Goal: Information Seeking & Learning: Find specific fact

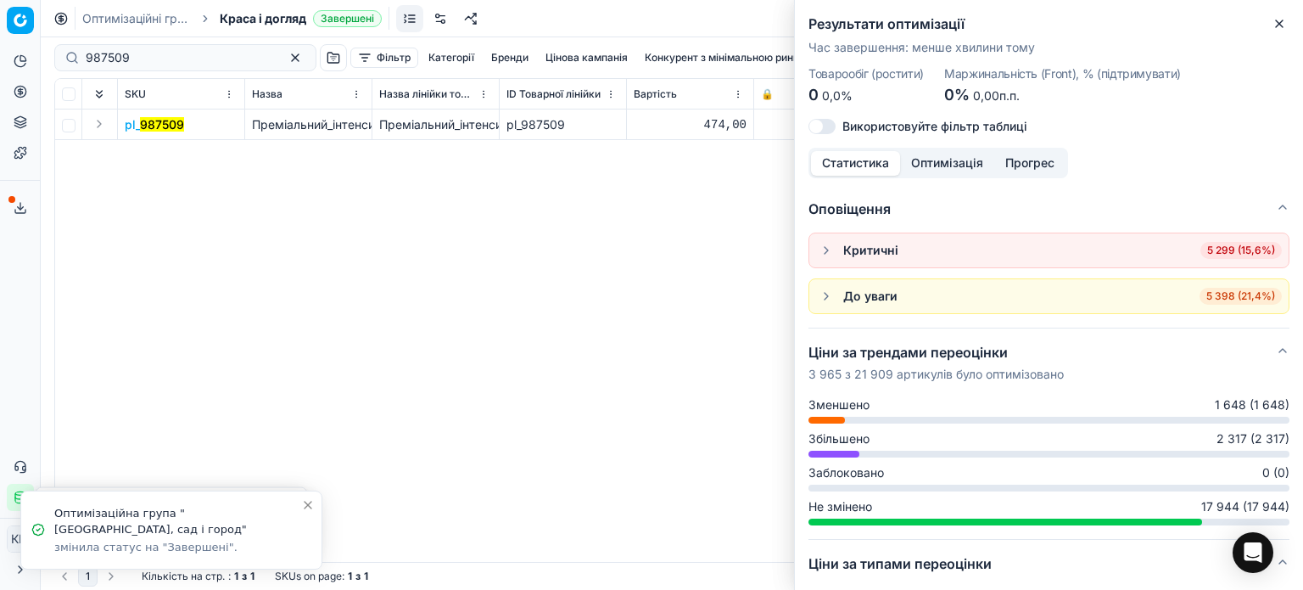
drag, startPoint x: 1288, startPoint y: 20, endPoint x: 1279, endPoint y: 20, distance: 8.5
click at [1288, 21] on button "Close" at bounding box center [1279, 24] width 20 height 20
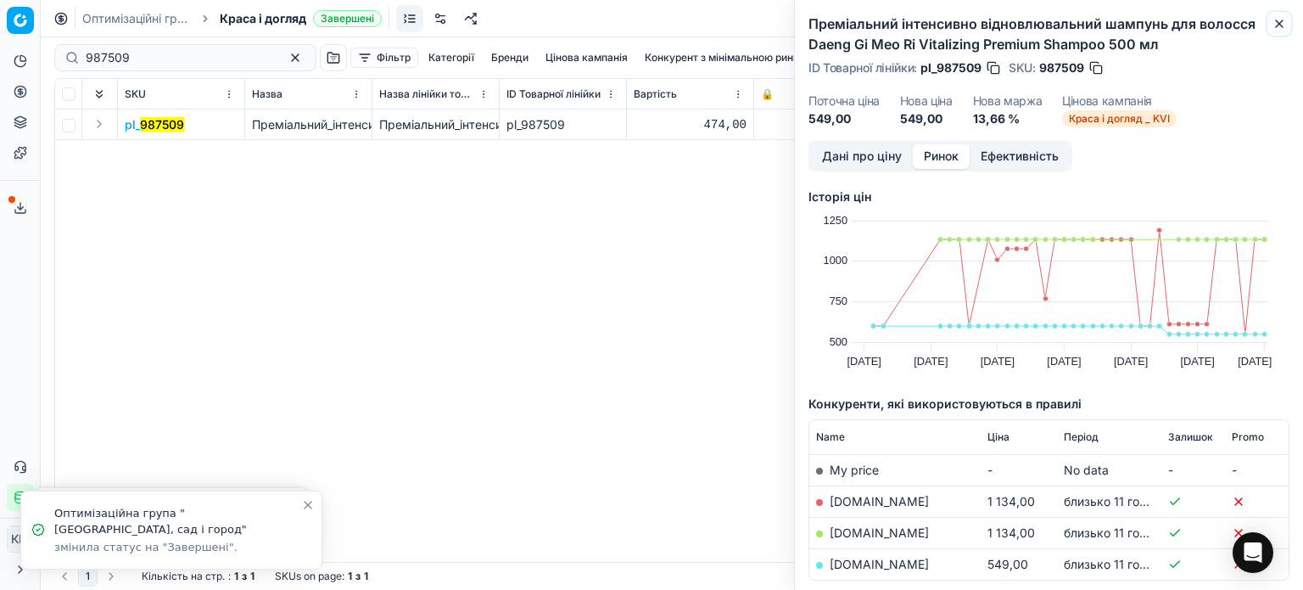
click at [1282, 25] on icon "button" at bounding box center [1279, 24] width 14 height 14
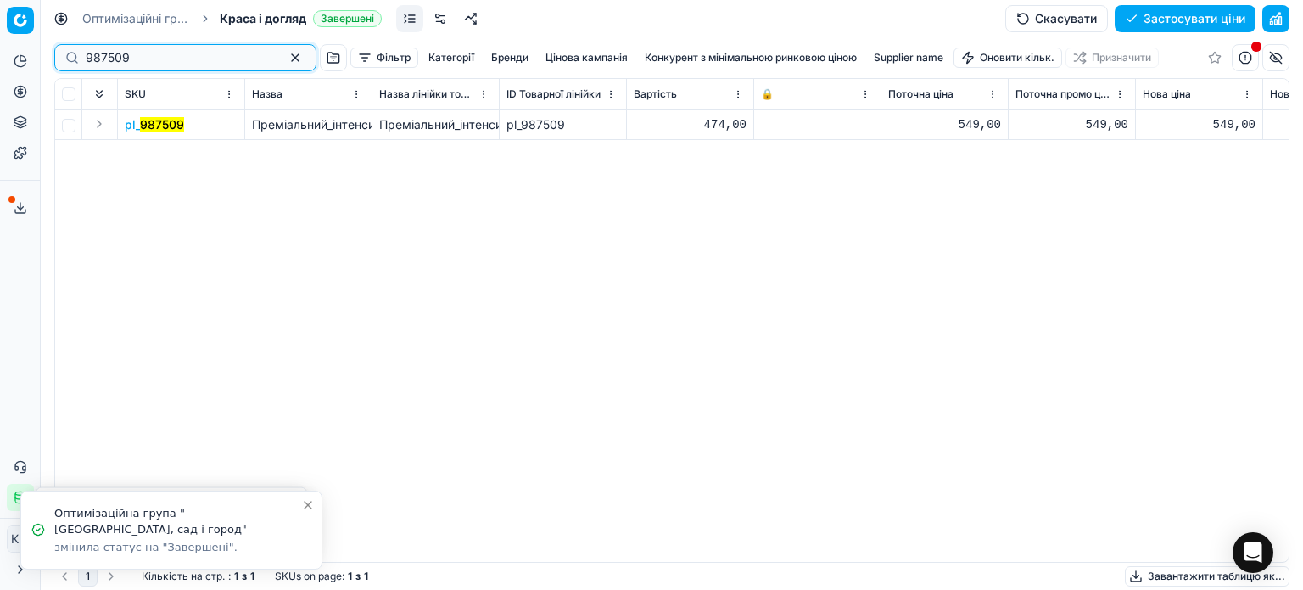
drag, startPoint x: 180, startPoint y: 57, endPoint x: 0, endPoint y: 42, distance: 180.4
click at [0, 46] on div "Pricing platform Аналітика Цінова оптимізація Асортимент продукції Шаблони Серв…" at bounding box center [651, 295] width 1303 height 590
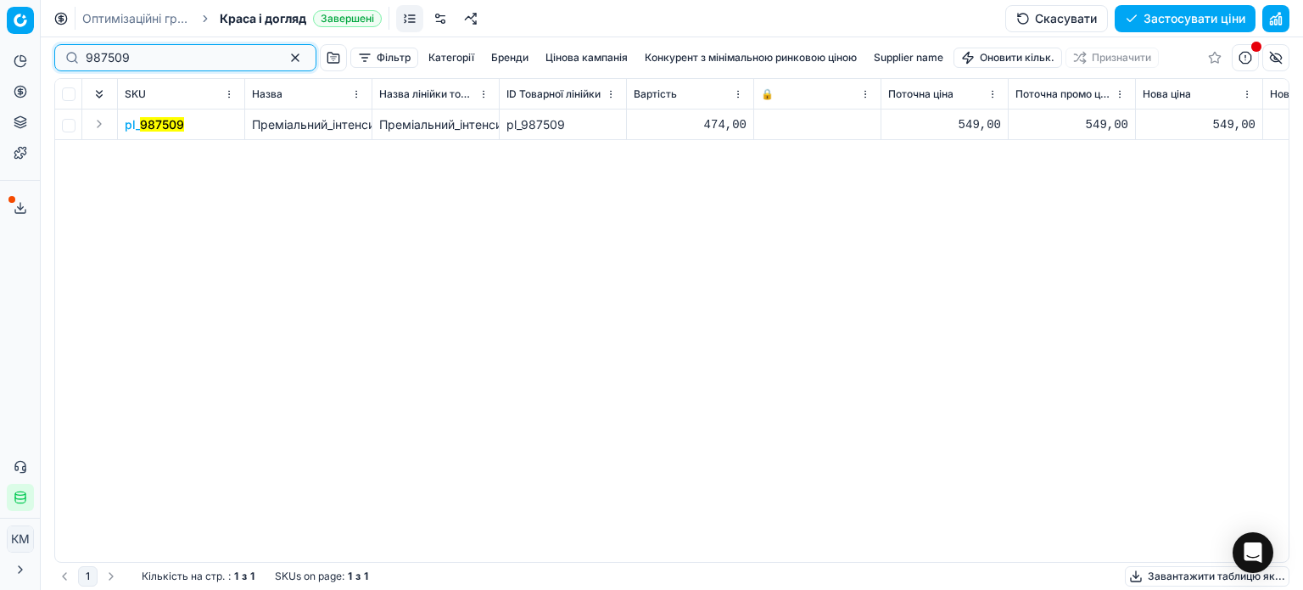
paste input "679258"
type input "679258"
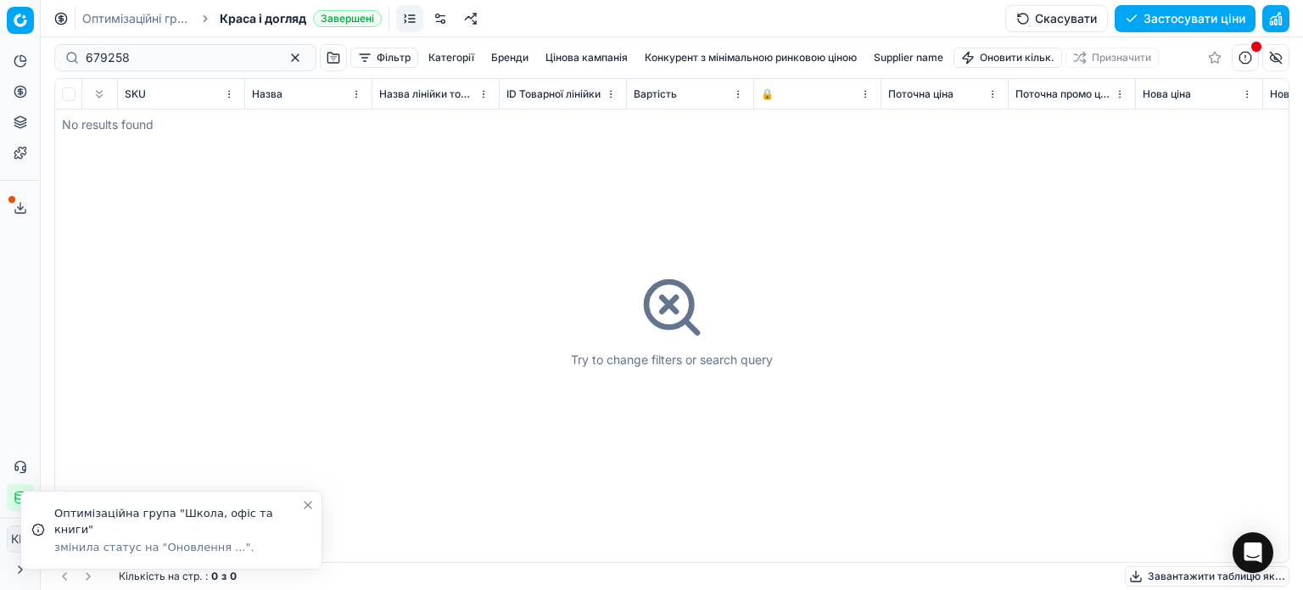
click at [85, 56] on div "679258" at bounding box center [185, 57] width 262 height 27
click at [87, 54] on input "679258" at bounding box center [179, 57] width 186 height 17
click at [265, 11] on span "Краса і догляд" at bounding box center [263, 18] width 87 height 17
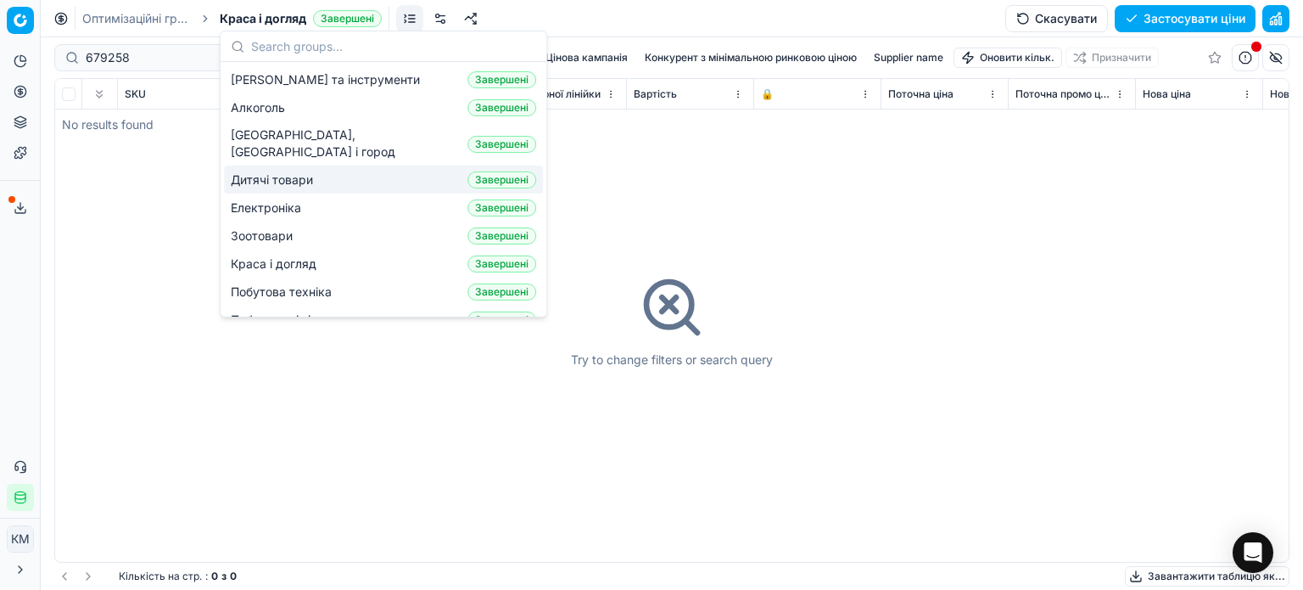
click at [287, 171] on span "Дитячі товари" at bounding box center [275, 179] width 89 height 17
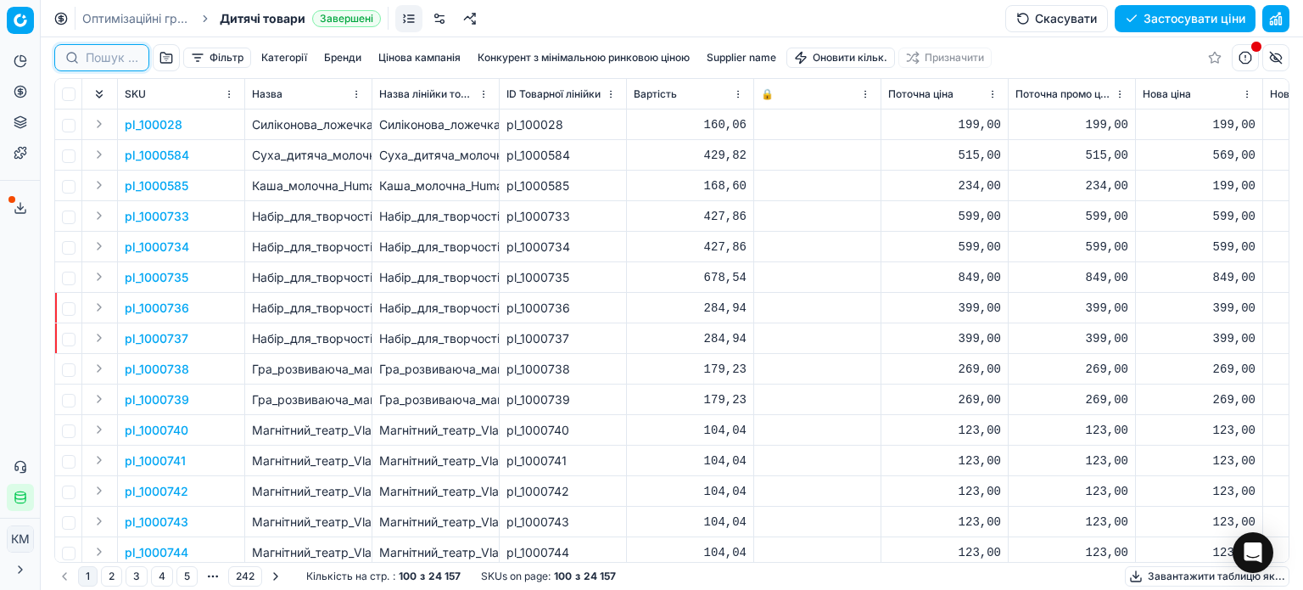
click at [105, 53] on input at bounding box center [112, 57] width 53 height 17
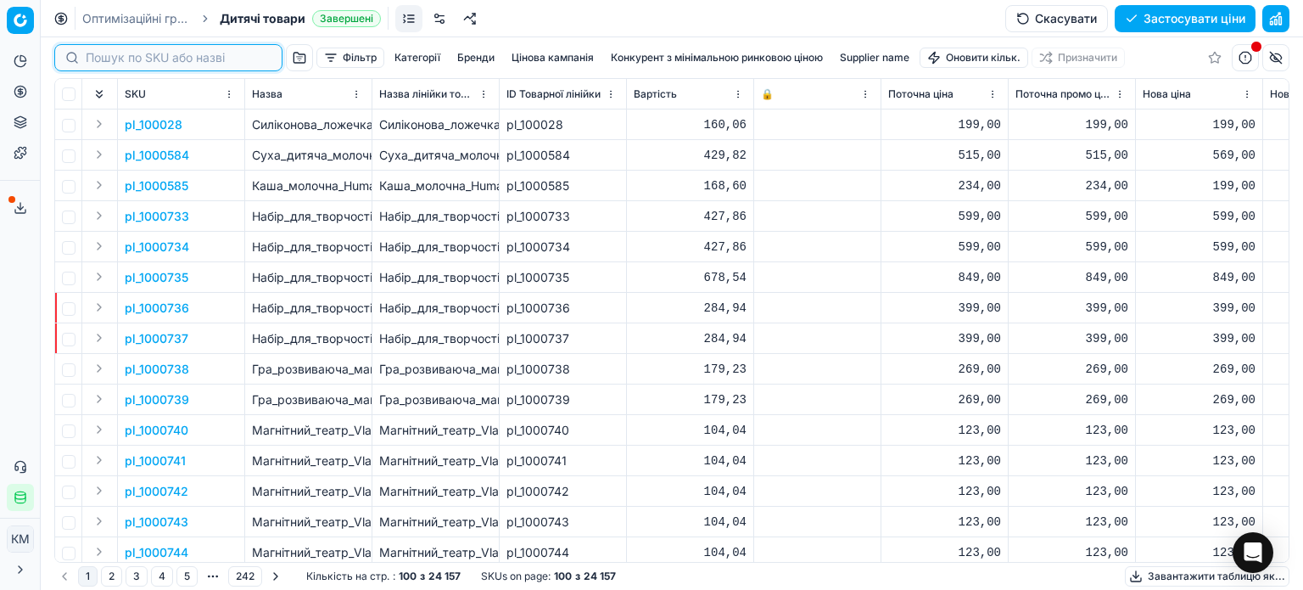
paste input "679258"
type input "679258"
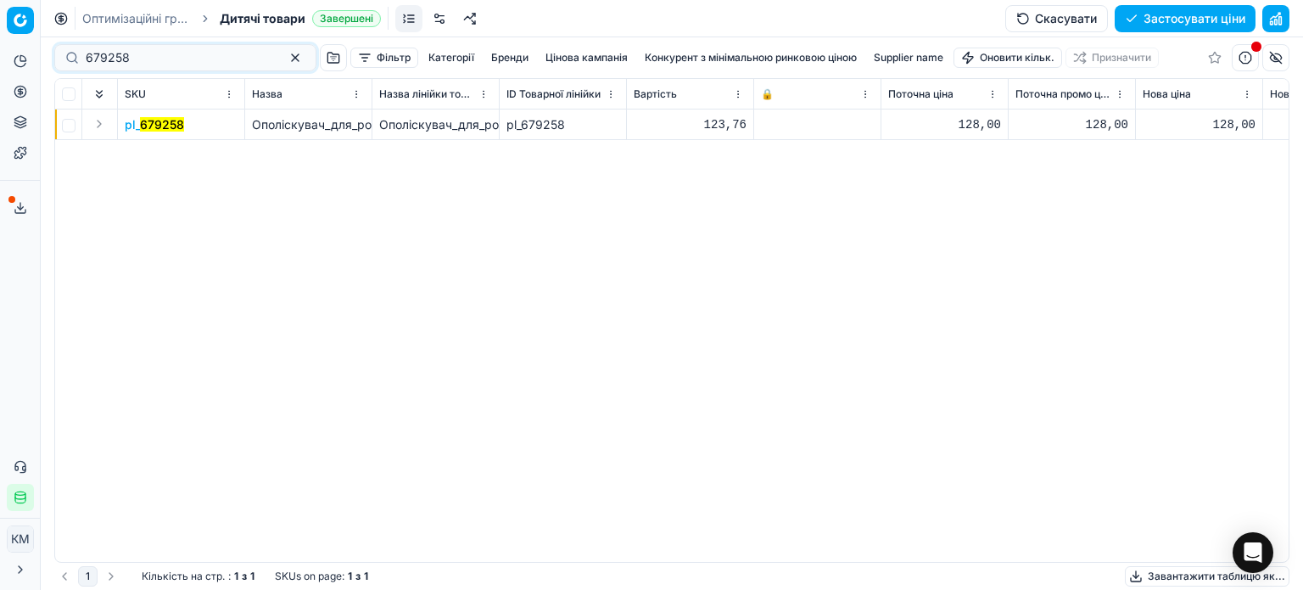
click at [149, 128] on mark "679258" at bounding box center [162, 124] width 44 height 14
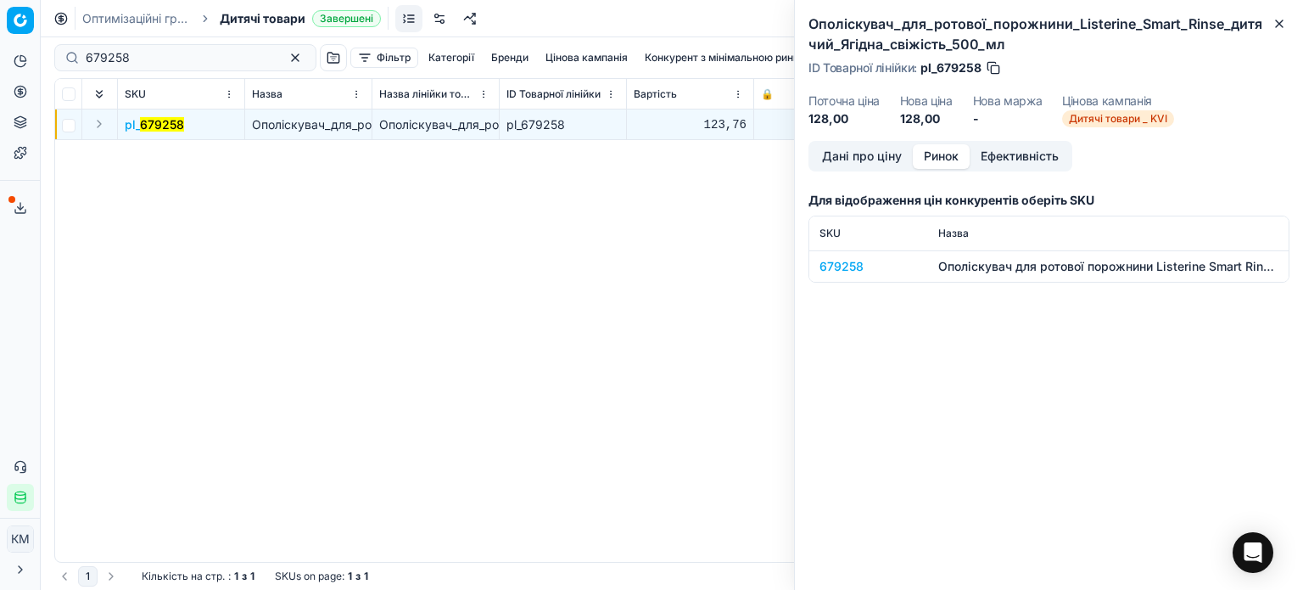
drag, startPoint x: 948, startPoint y: 159, endPoint x: 938, endPoint y: 165, distance: 11.5
click at [948, 161] on button "Ринок" at bounding box center [941, 156] width 57 height 25
click at [862, 270] on div "679258" at bounding box center [868, 266] width 98 height 17
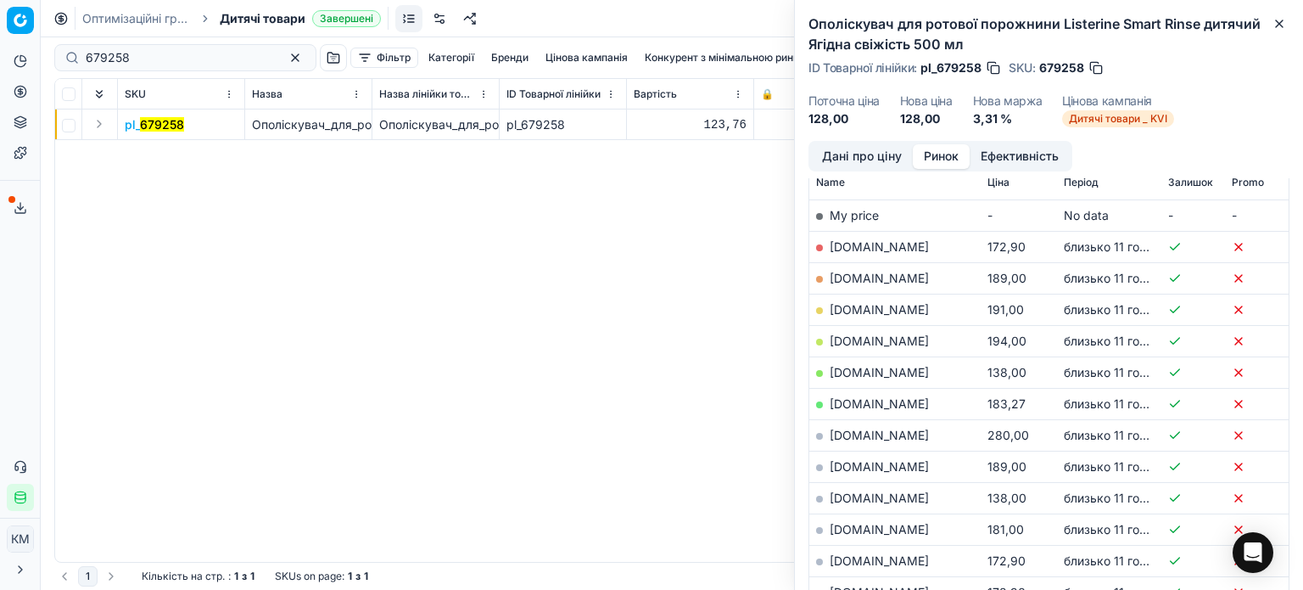
scroll to position [339, 0]
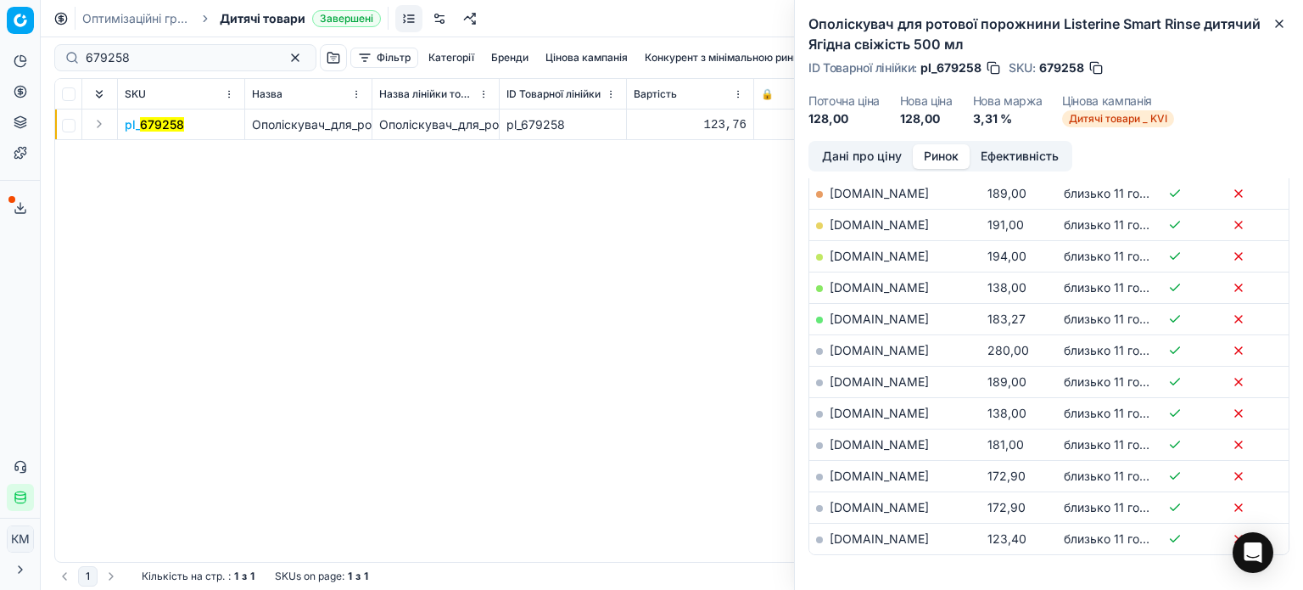
click at [886, 525] on td "[DOMAIN_NAME]" at bounding box center [894, 538] width 171 height 31
click at [886, 531] on link "[DOMAIN_NAME]" at bounding box center [879, 538] width 99 height 14
